Goal: Transaction & Acquisition: Book appointment/travel/reservation

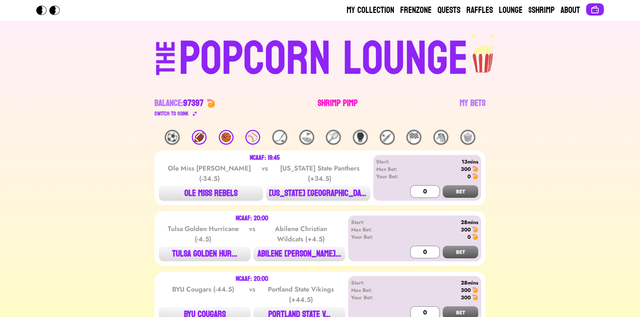
click at [339, 98] on link "Shrimp Pimp" at bounding box center [338, 108] width 40 height 21
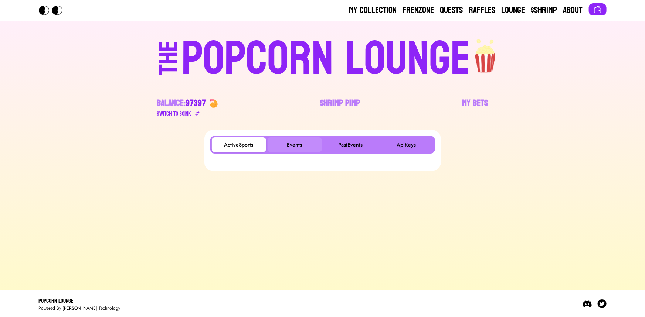
click at [296, 145] on button "Events" at bounding box center [295, 144] width 54 height 15
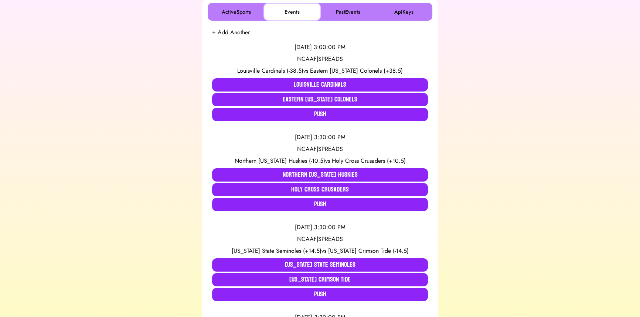
scroll to position [134, 0]
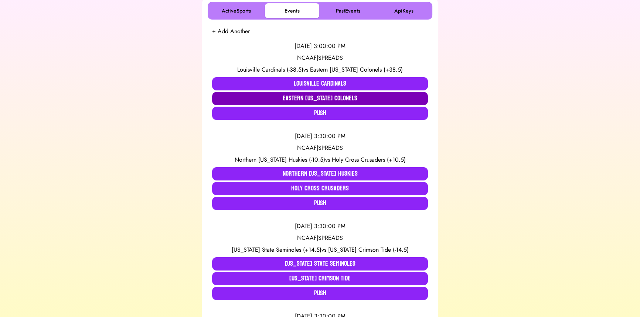
click at [309, 101] on button "Eastern Kentucky Colonels" at bounding box center [320, 98] width 216 height 13
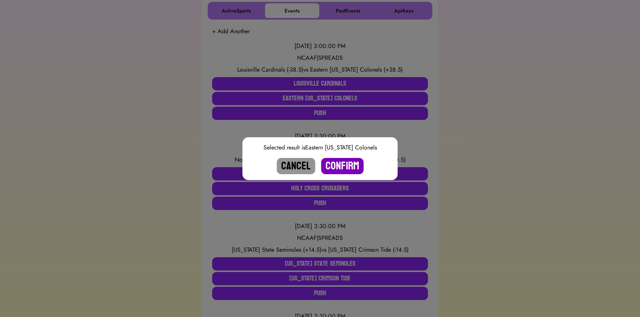
click at [339, 165] on button "Confirm" at bounding box center [342, 166] width 43 height 16
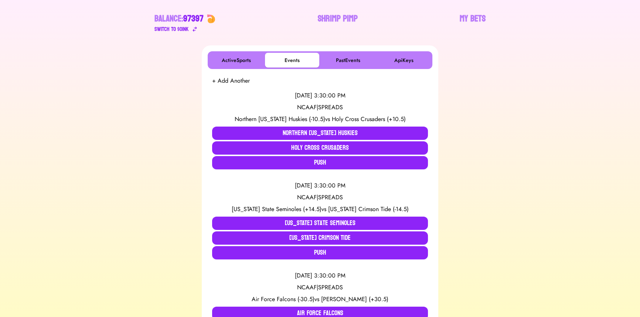
scroll to position [0, 0]
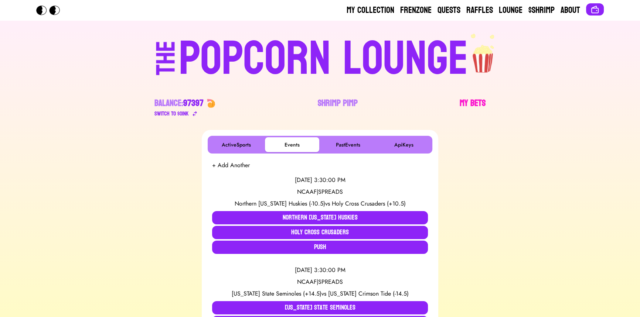
click at [469, 103] on link "My Bets" at bounding box center [473, 108] width 26 height 21
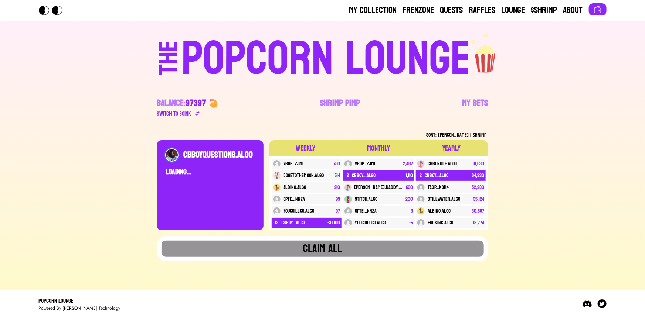
click at [78, 116] on div "My Collection Frenzone Quests Raffles Lounge $Shrimp About THE POPCORN LOUNGE B…" at bounding box center [322, 158] width 645 height 317
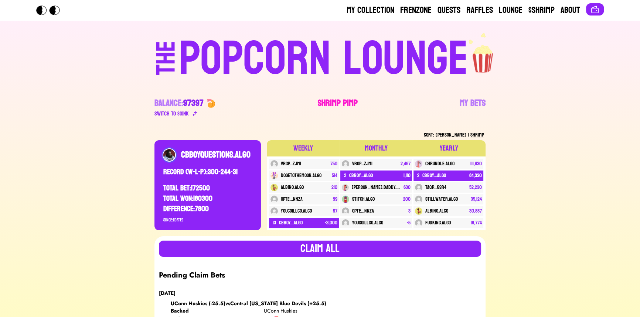
click at [329, 101] on link "Shrimp Pimp" at bounding box center [338, 108] width 40 height 21
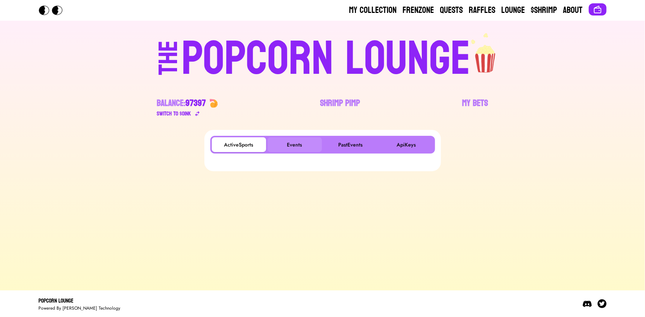
click at [285, 142] on button "Events" at bounding box center [295, 144] width 54 height 15
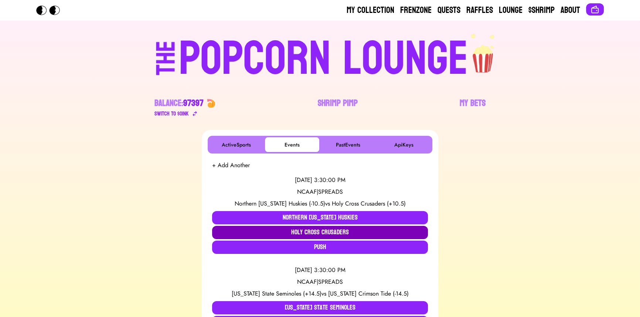
click at [266, 232] on button "Holy Cross Crusaders" at bounding box center [320, 232] width 216 height 13
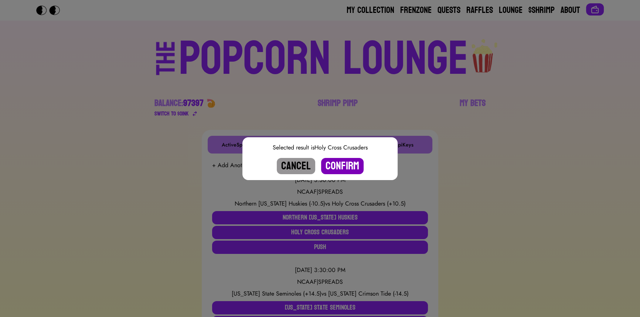
click at [337, 172] on button "Confirm" at bounding box center [342, 166] width 43 height 16
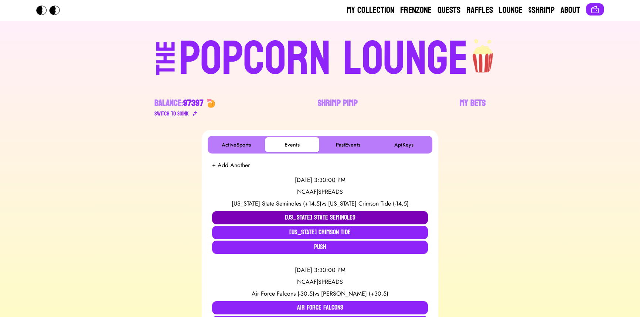
click at [274, 214] on button "Florida State Seminoles" at bounding box center [320, 217] width 216 height 13
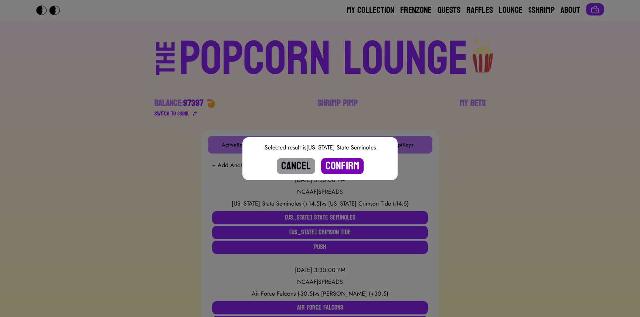
click at [354, 163] on button "Confirm" at bounding box center [342, 166] width 43 height 16
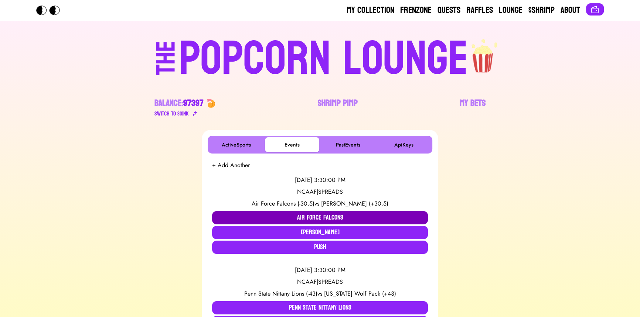
click at [319, 218] on button "Air Force Falcons" at bounding box center [320, 217] width 216 height 13
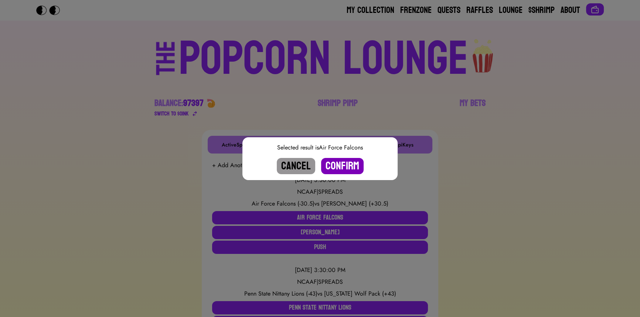
click at [349, 166] on button "Confirm" at bounding box center [342, 166] width 43 height 16
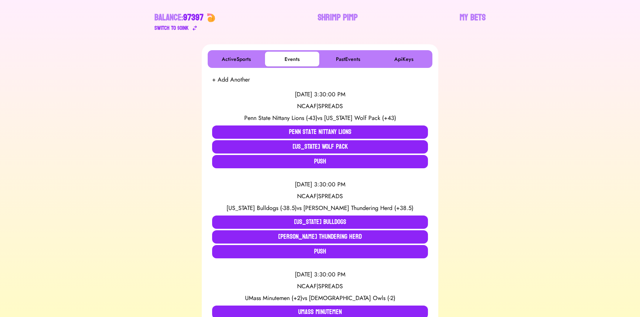
scroll to position [101, 0]
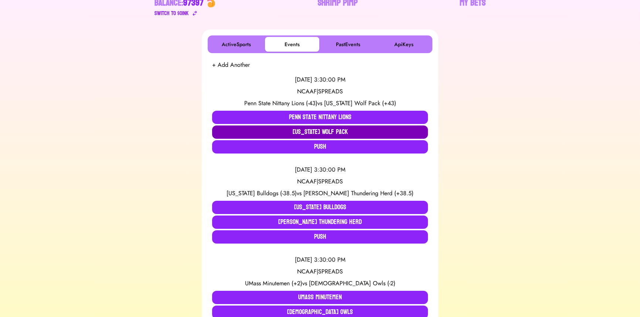
click at [327, 133] on button "Nevada Wolf Pack" at bounding box center [320, 132] width 216 height 13
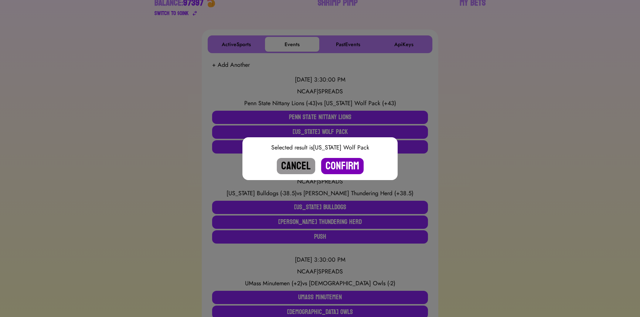
click at [349, 162] on button "Confirm" at bounding box center [342, 166] width 43 height 16
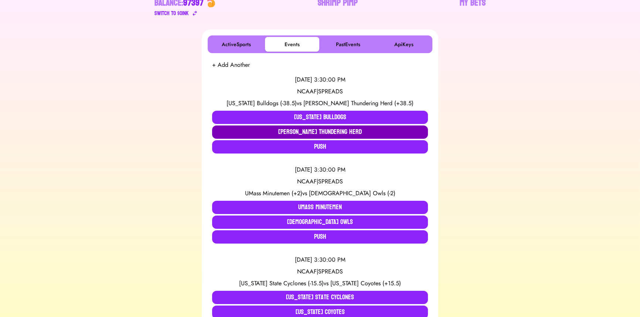
click at [281, 133] on button "Marshall Thundering Herd" at bounding box center [320, 132] width 216 height 13
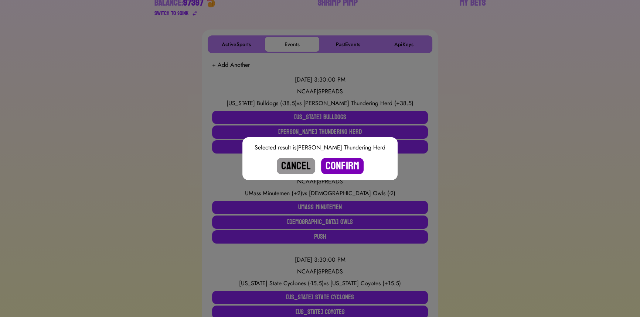
click at [339, 164] on button "Confirm" at bounding box center [342, 166] width 43 height 16
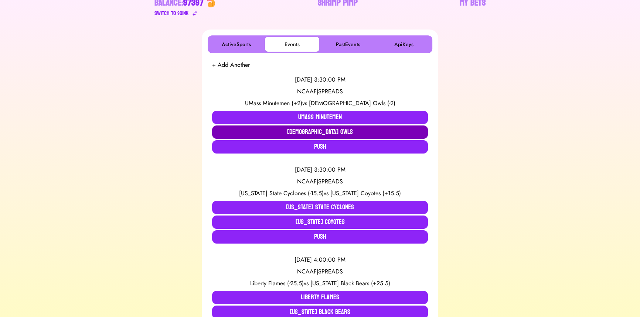
click at [318, 131] on button "Temple Owls" at bounding box center [320, 132] width 216 height 13
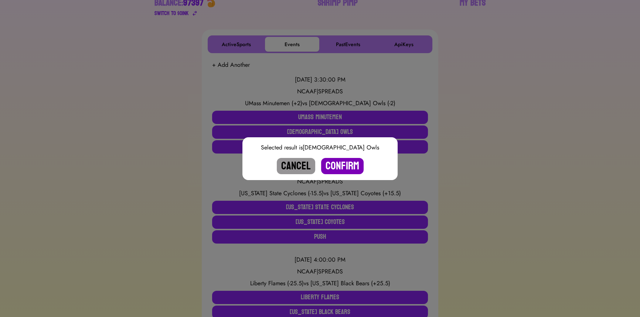
click at [339, 168] on button "Confirm" at bounding box center [342, 166] width 43 height 16
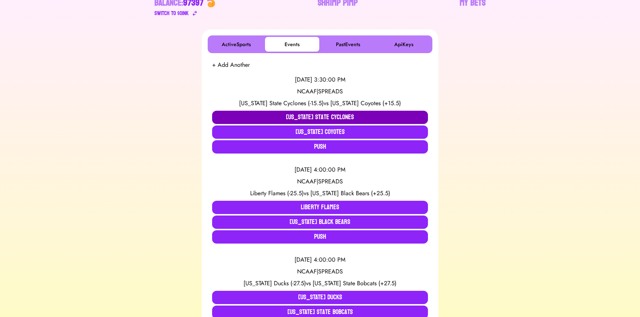
click at [309, 120] on button "Iowa State Cyclones" at bounding box center [320, 117] width 216 height 13
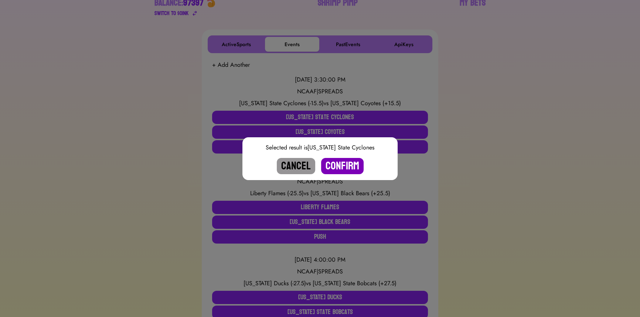
click at [335, 167] on button "Confirm" at bounding box center [342, 166] width 43 height 16
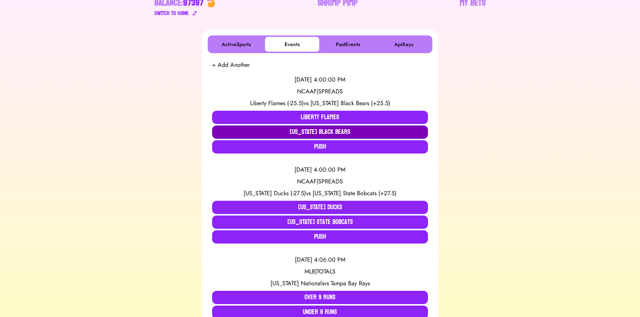
click at [325, 130] on button "Maine Black Bears" at bounding box center [320, 132] width 216 height 13
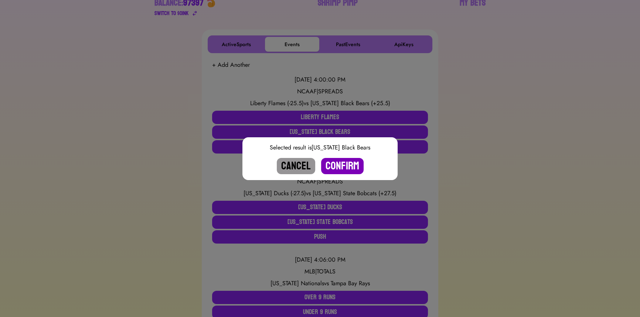
click at [330, 161] on button "Confirm" at bounding box center [342, 166] width 43 height 16
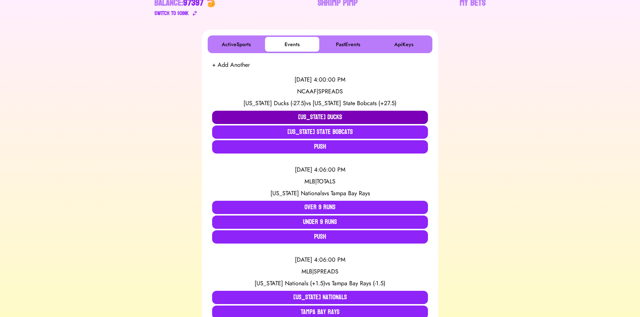
click at [260, 116] on button "Oregon Ducks" at bounding box center [320, 117] width 216 height 13
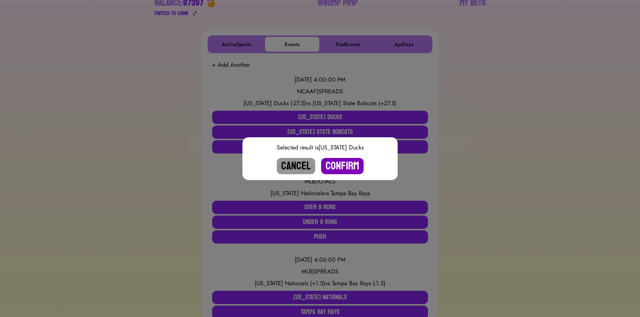
click at [338, 162] on button "Confirm" at bounding box center [342, 166] width 43 height 16
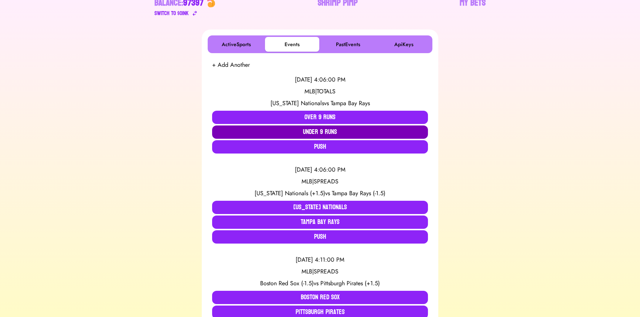
click at [314, 132] on button "Under 9 Runs" at bounding box center [320, 132] width 216 height 13
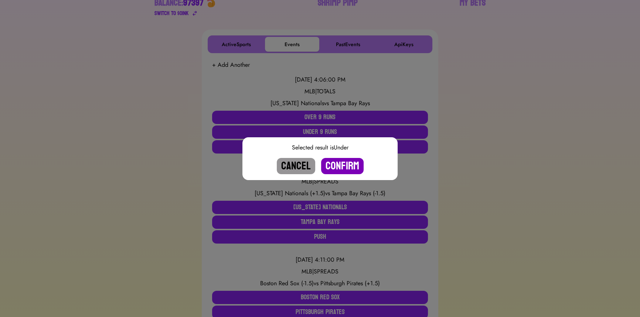
click at [352, 166] on button "Confirm" at bounding box center [342, 166] width 43 height 16
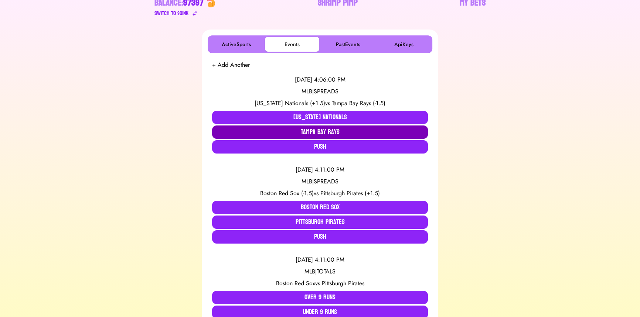
click at [329, 134] on button "Tampa Bay Rays" at bounding box center [320, 132] width 216 height 13
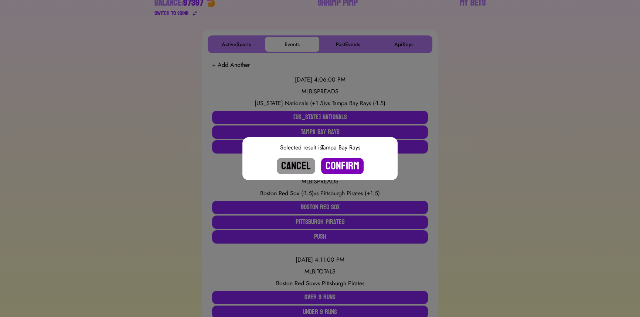
click at [340, 165] on button "Confirm" at bounding box center [342, 166] width 43 height 16
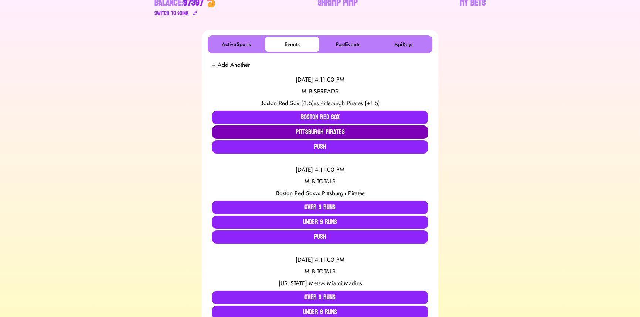
click at [315, 132] on button "Pittsburgh Pirates" at bounding box center [320, 132] width 216 height 13
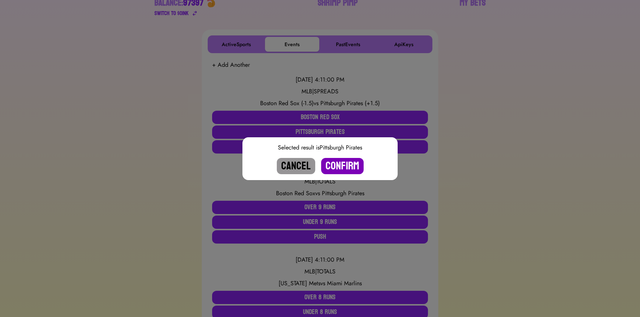
click at [351, 167] on button "Confirm" at bounding box center [342, 166] width 43 height 16
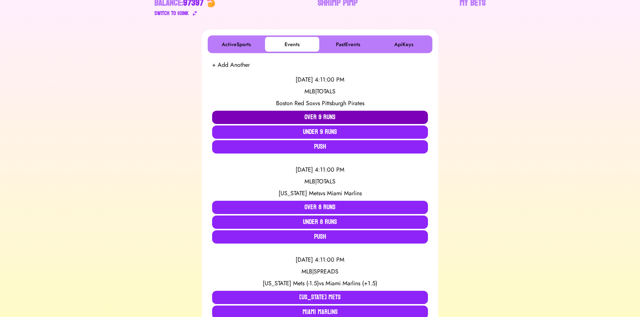
click at [307, 114] on button "Over 9 Runs" at bounding box center [320, 117] width 216 height 13
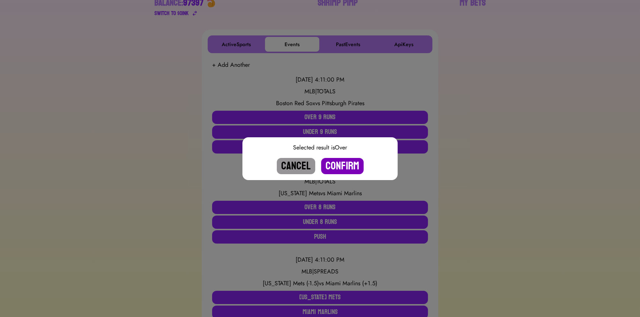
click at [339, 164] on button "Confirm" at bounding box center [342, 166] width 43 height 16
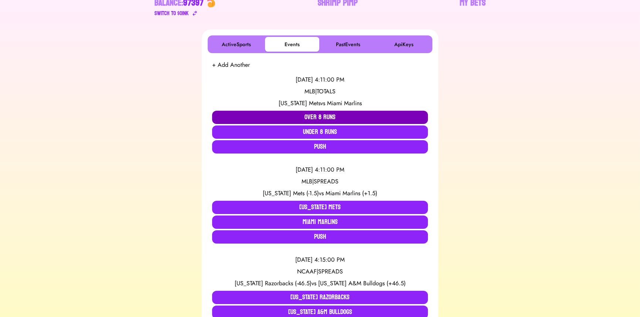
click at [299, 122] on button "Over 8 Runs" at bounding box center [320, 117] width 216 height 13
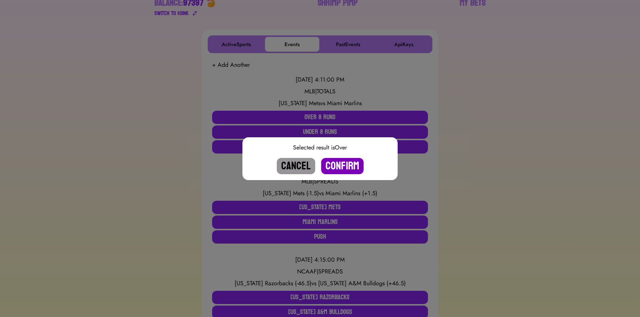
click at [339, 169] on button "Confirm" at bounding box center [342, 166] width 43 height 16
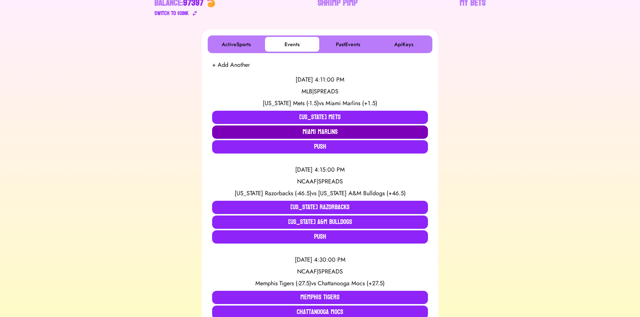
click at [332, 133] on button "Miami Marlins" at bounding box center [320, 132] width 216 height 13
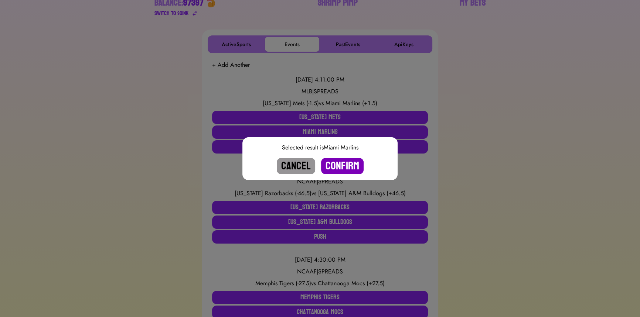
click at [347, 170] on button "Confirm" at bounding box center [342, 166] width 43 height 16
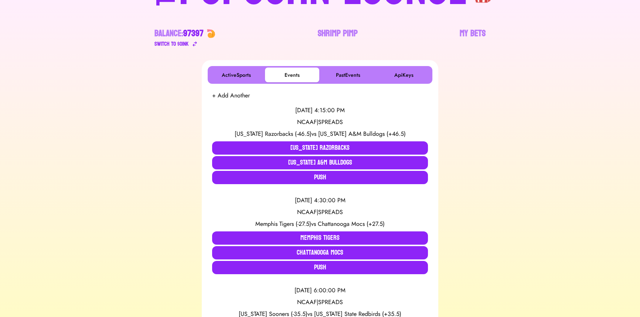
scroll to position [0, 0]
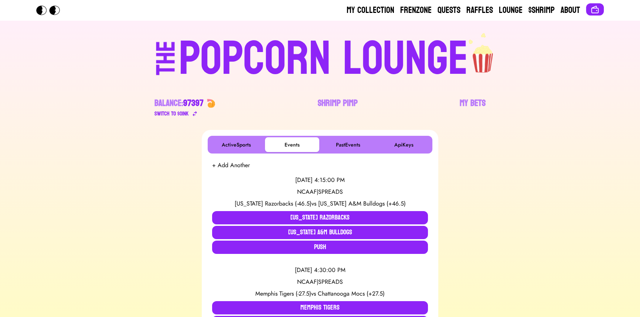
click at [191, 52] on div "POPCORN LOUNGE" at bounding box center [323, 58] width 289 height 47
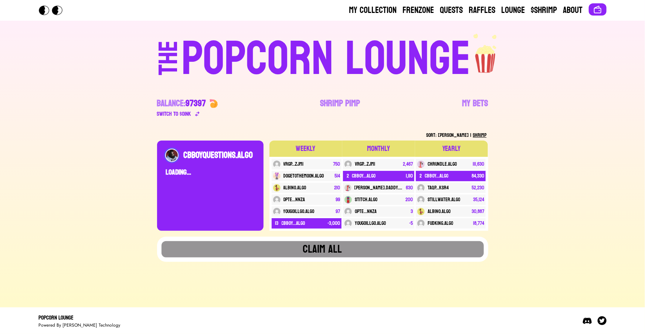
click at [82, 115] on div "My Collection Frenzone Quests Raffles Lounge $Shrimp About THE POPCORN LOUNGE B…" at bounding box center [322, 167] width 645 height 334
click at [64, 95] on div "My Collection Frenzone Quests Raffles Lounge $Shrimp About THE POPCORN LOUNGE B…" at bounding box center [322, 167] width 645 height 334
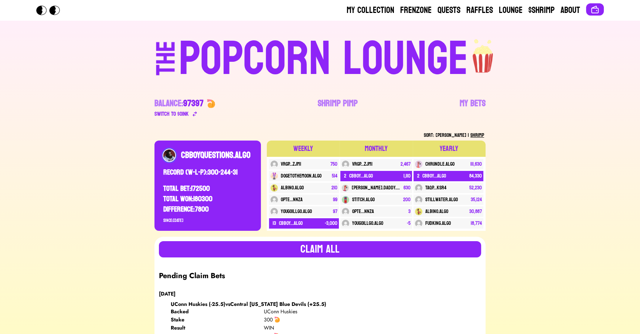
click at [241, 46] on div "POPCORN LOUNGE" at bounding box center [323, 58] width 289 height 47
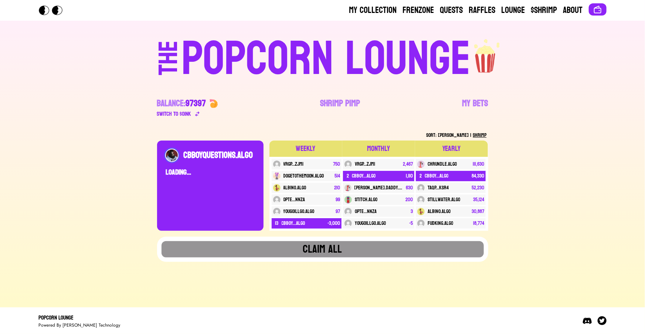
click at [76, 136] on div "Sort: W-L | SHRIMP CBBOYQUESTIONS.ALGO Loading... Sort: W-L | SHRIMP WEEKLY VRG…" at bounding box center [322, 196] width 627 height 132
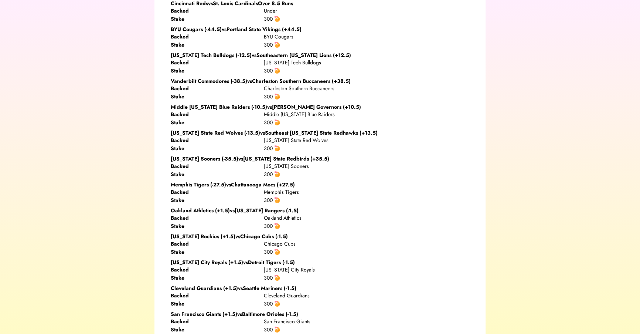
scroll to position [806, 0]
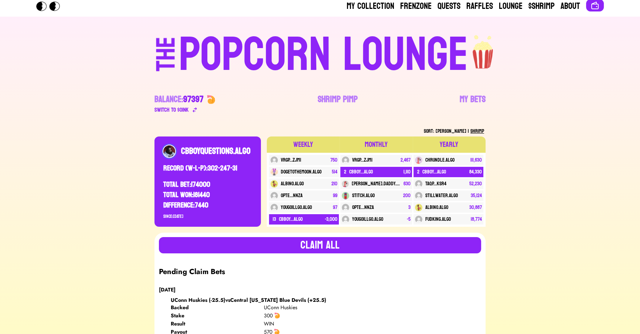
scroll to position [0, 0]
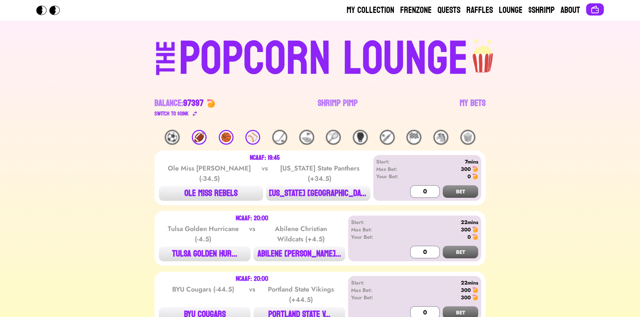
click at [222, 137] on div "🏀" at bounding box center [226, 137] width 15 height 15
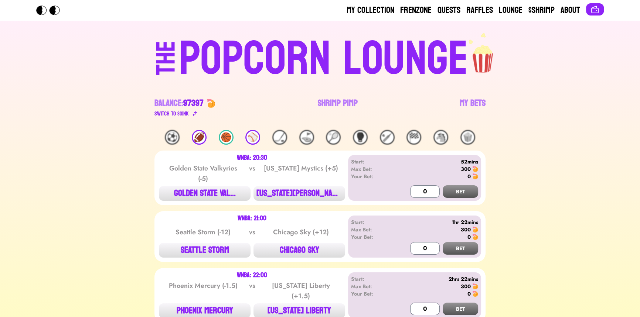
click at [223, 136] on div "🏀" at bounding box center [226, 137] width 15 height 15
